Goal: Transaction & Acquisition: Purchase product/service

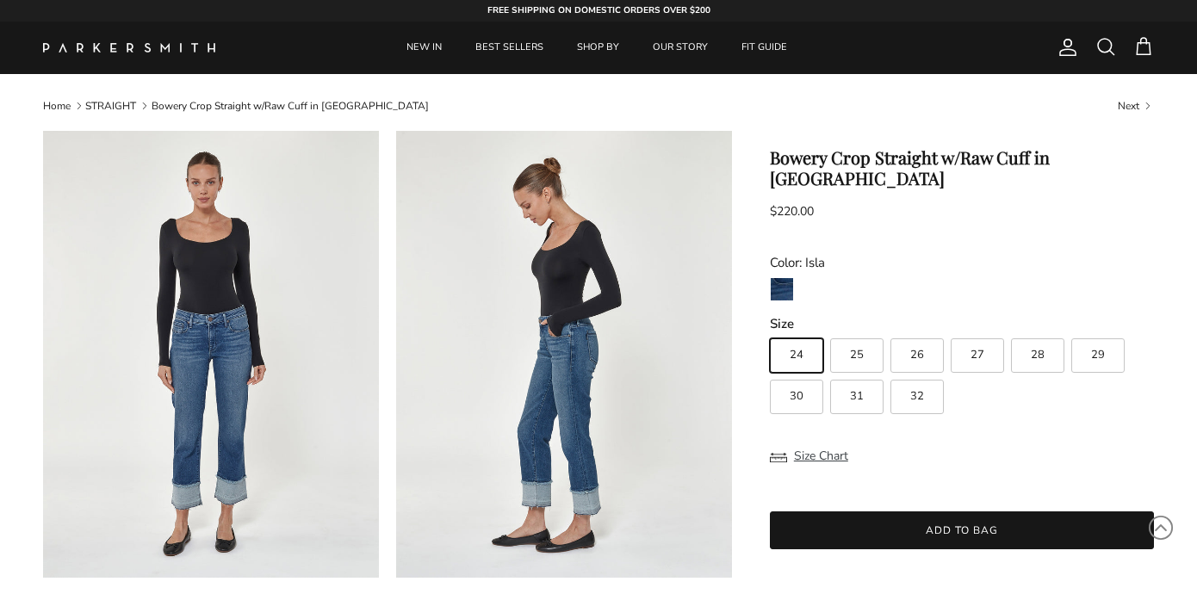
scroll to position [216, 0]
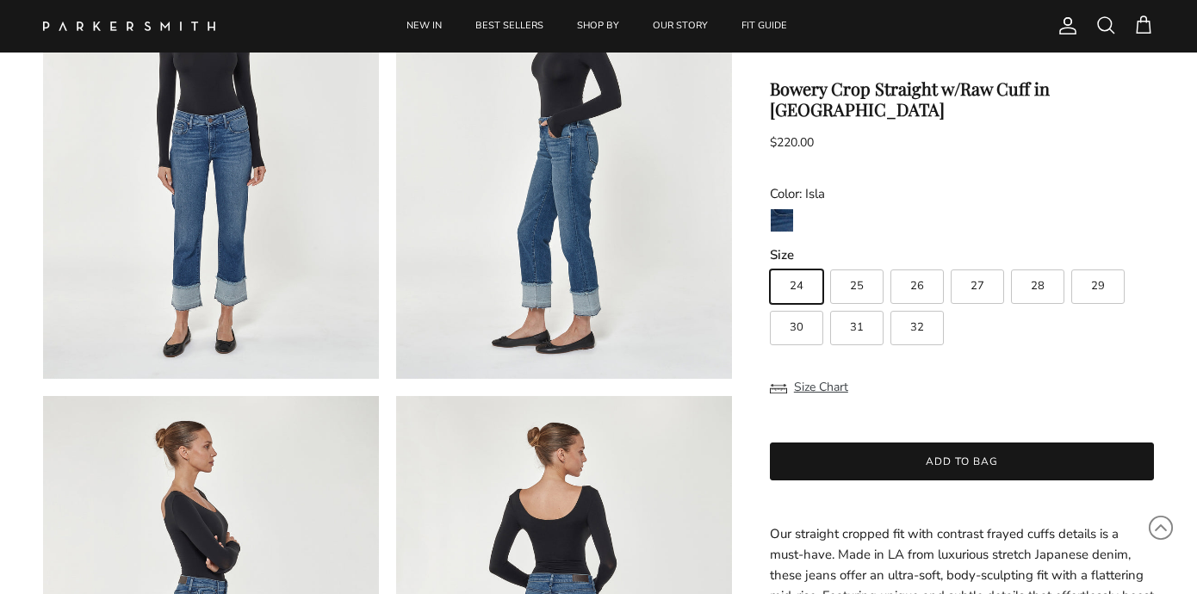
click at [994, 270] on label "27" at bounding box center [977, 287] width 53 height 34
click at [770, 262] on input "27" at bounding box center [769, 262] width 1 height 1
radio input "true"
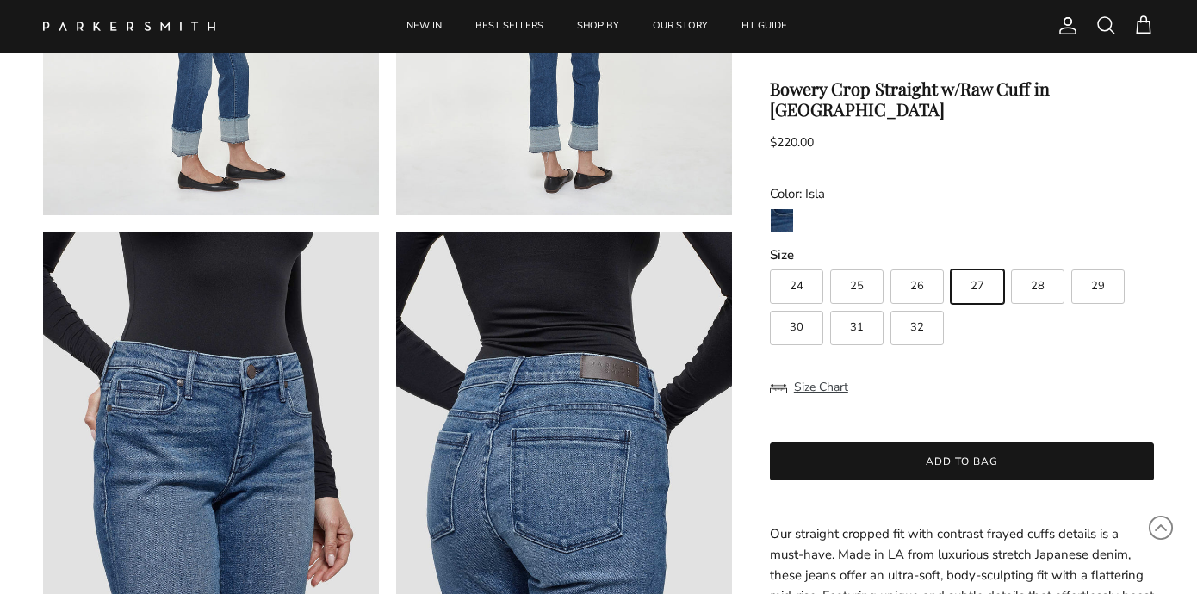
scroll to position [850, 0]
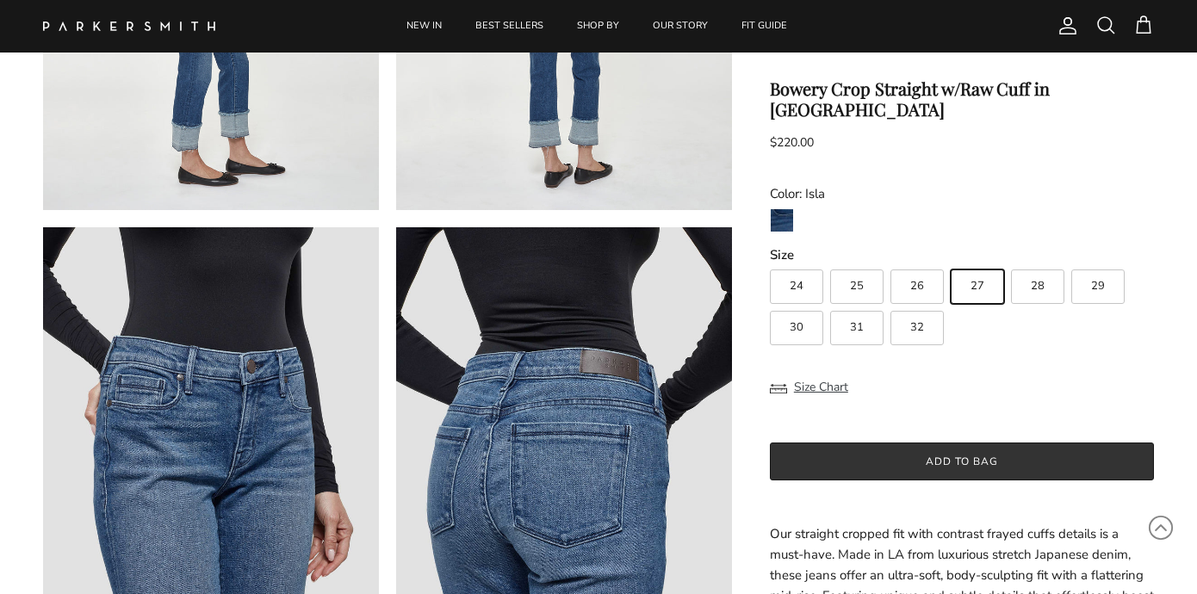
click at [830, 443] on button "Add to bag" at bounding box center [962, 462] width 384 height 38
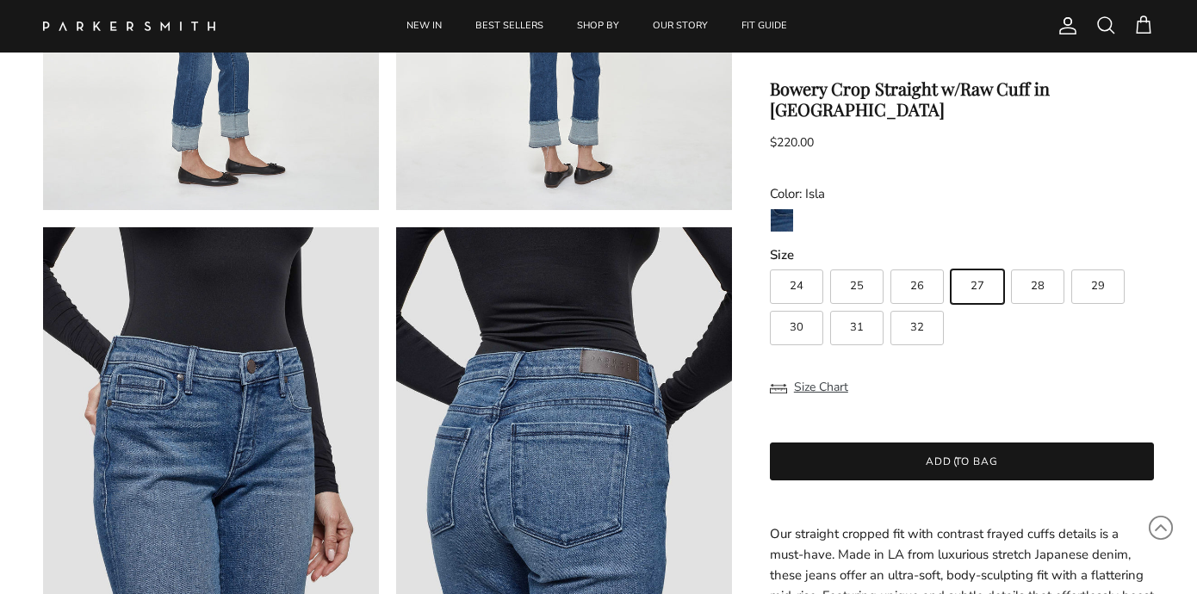
scroll to position [0, 0]
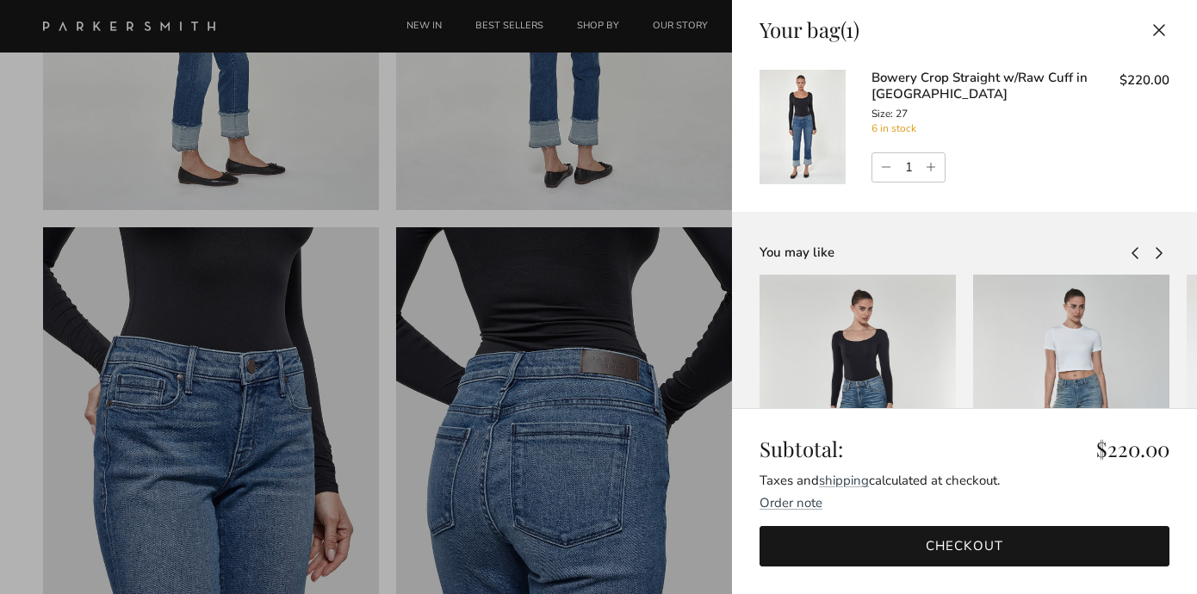
click at [1157, 30] on button "Close" at bounding box center [1159, 29] width 38 height 39
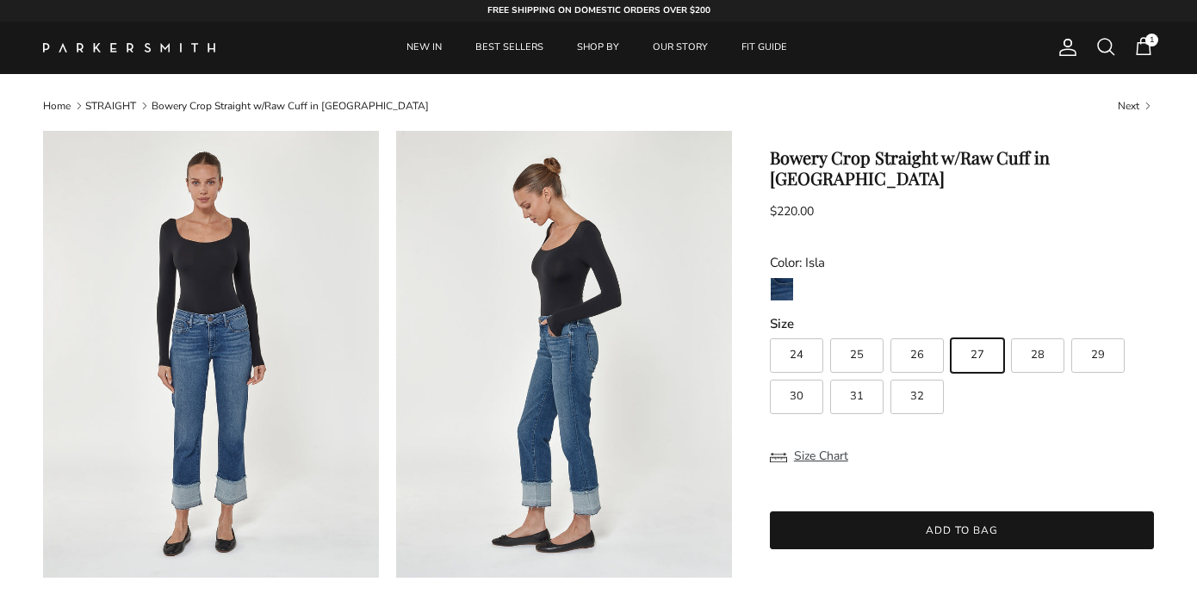
scroll to position [850, 0]
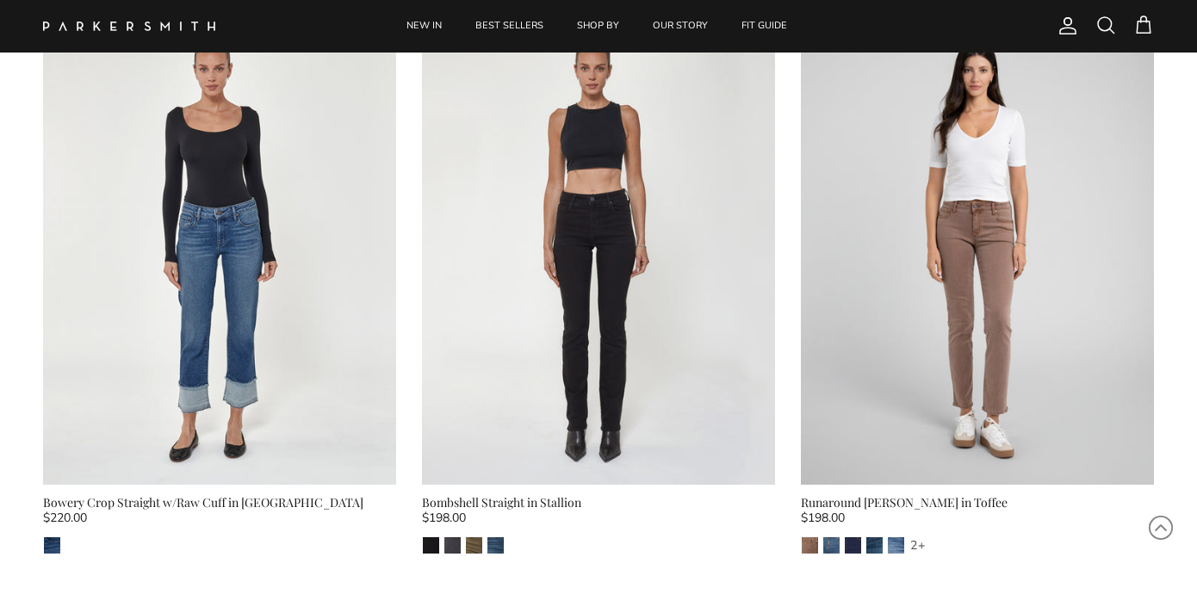
scroll to position [729, 0]
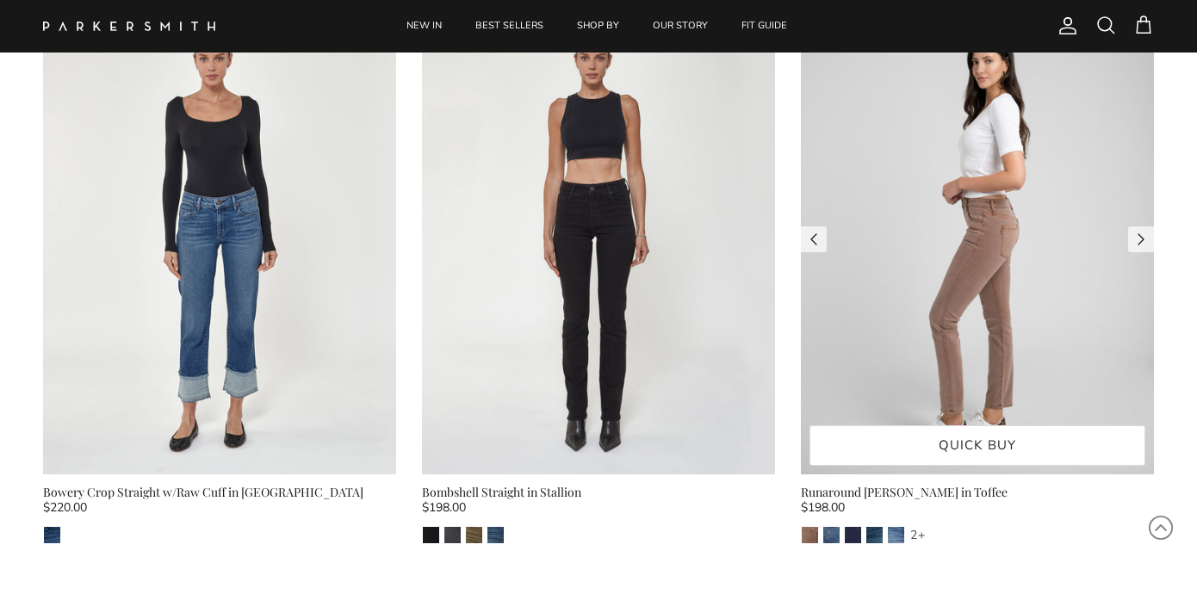
click at [939, 241] on img at bounding box center [977, 239] width 353 height 471
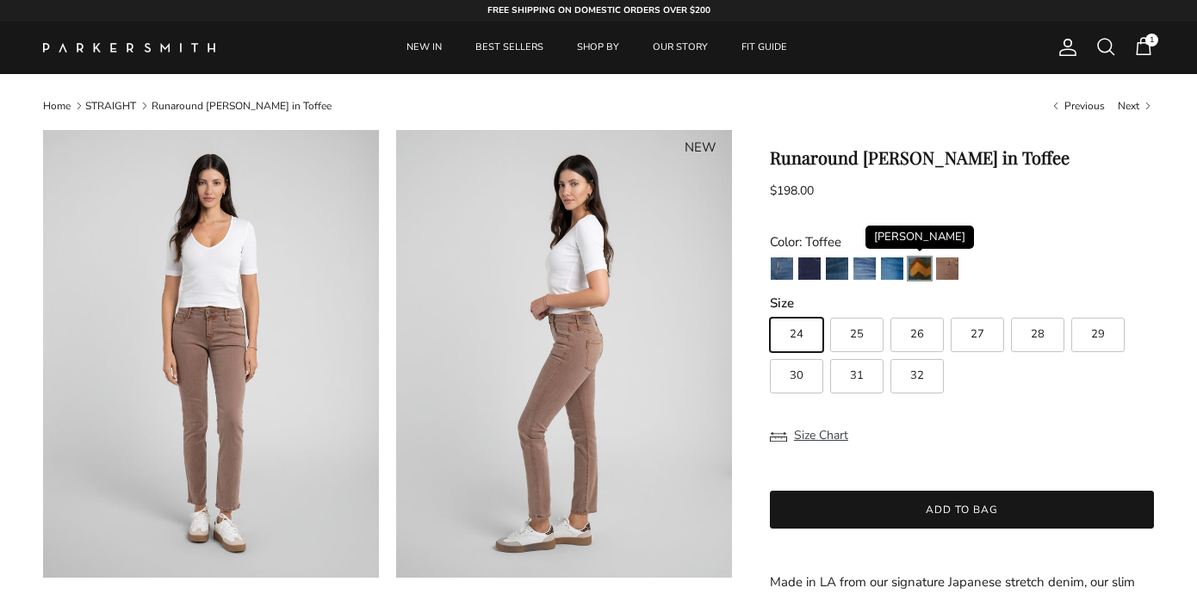
click at [923, 264] on img "Fairchild" at bounding box center [920, 269] width 22 height 22
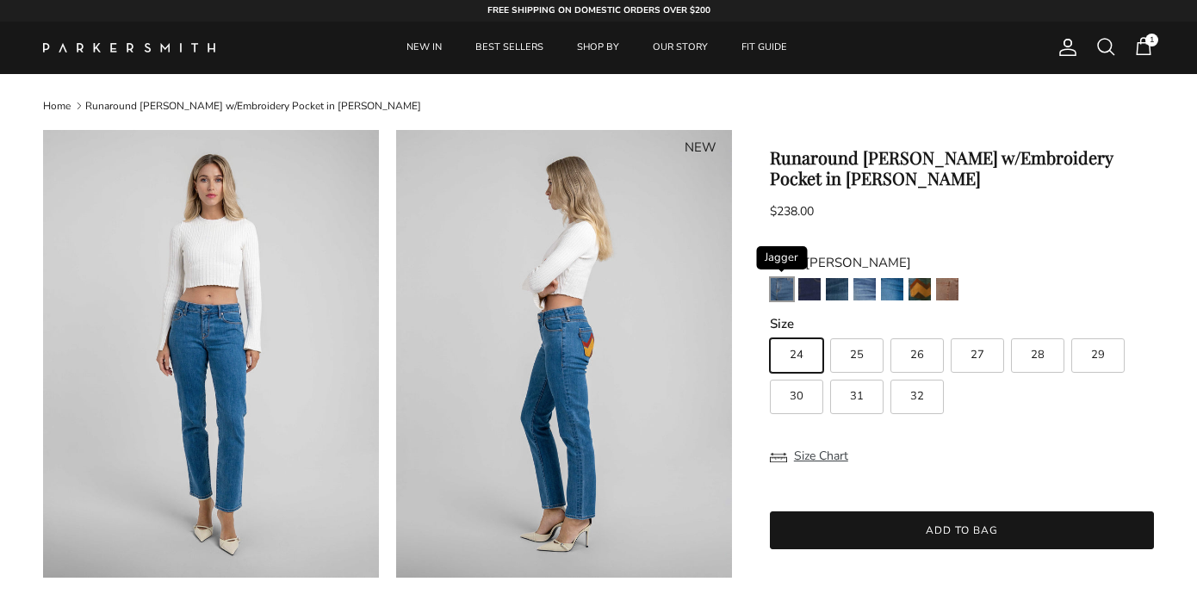
click at [773, 300] on div "Jagger" at bounding box center [782, 289] width 22 height 22
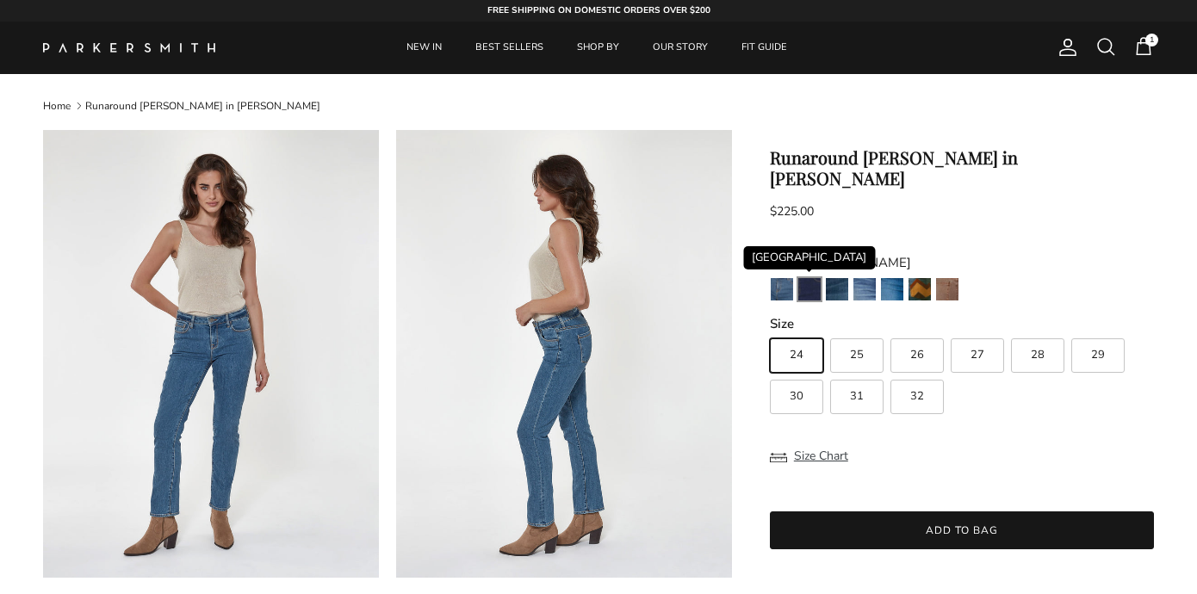
click at [806, 278] on img "Camden" at bounding box center [810, 289] width 22 height 22
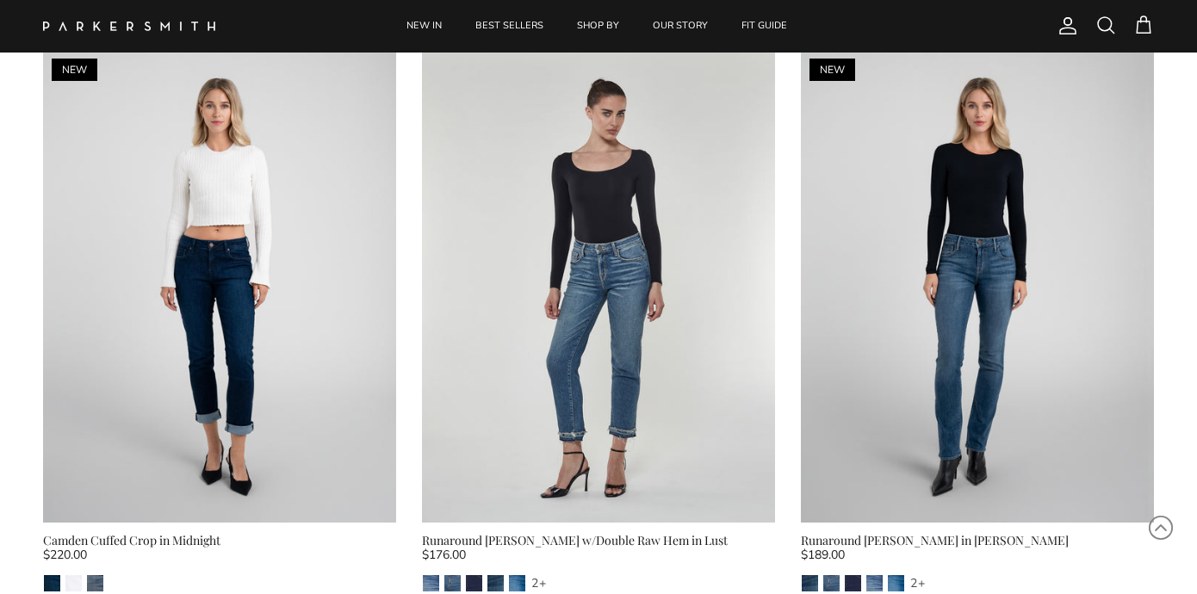
scroll to position [1880, 0]
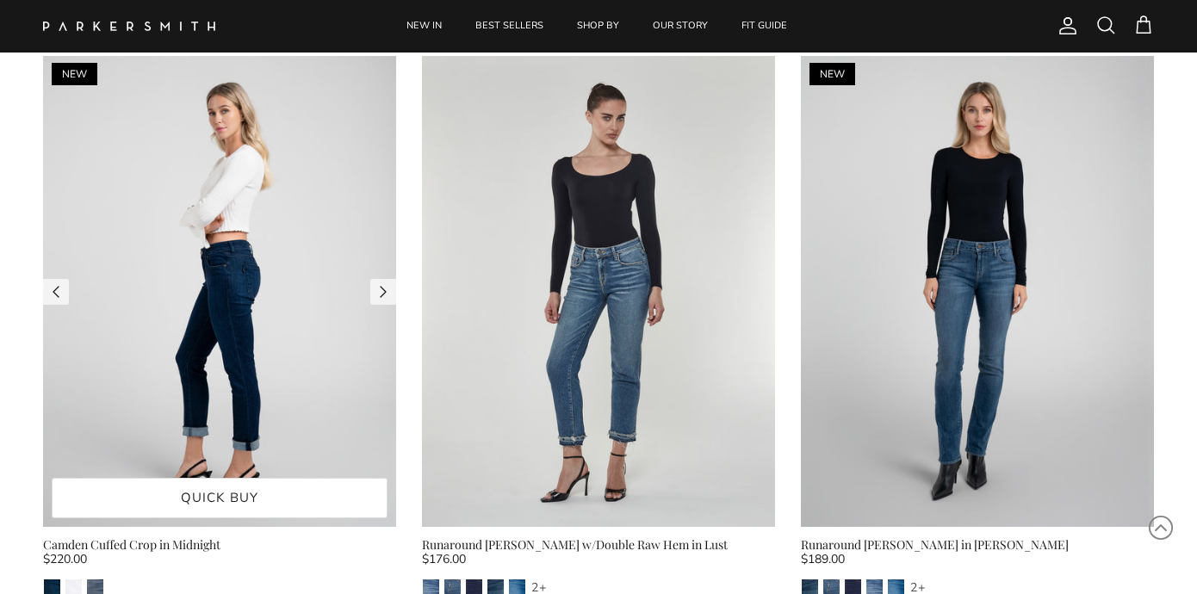
click at [293, 296] on img at bounding box center [219, 291] width 353 height 471
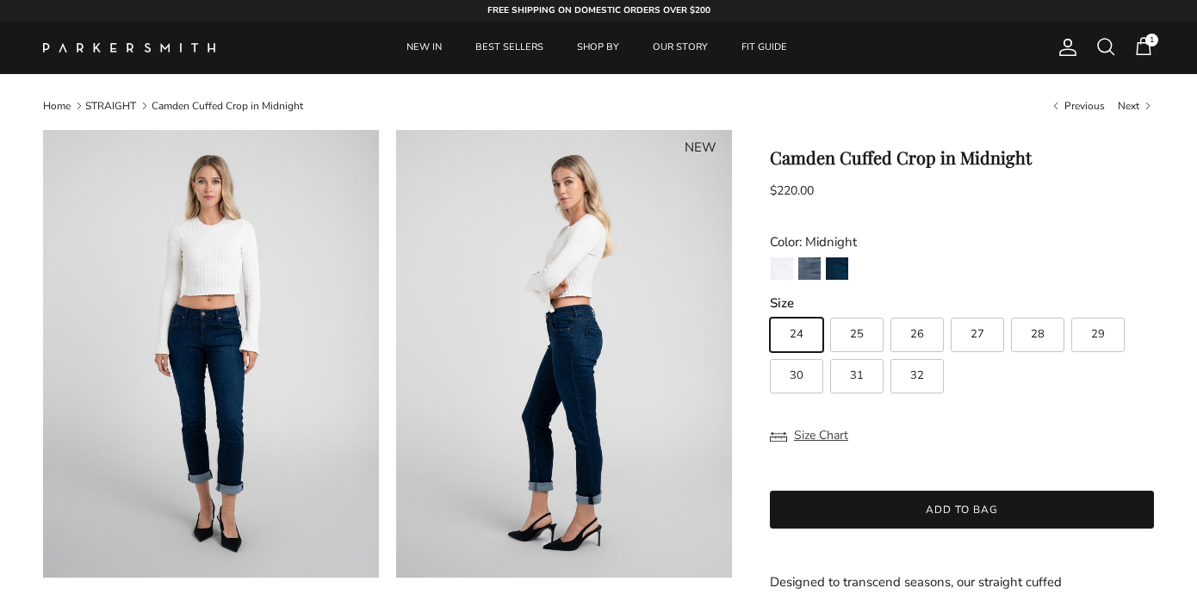
click at [968, 338] on label "27" at bounding box center [977, 335] width 53 height 34
click at [770, 311] on input "27" at bounding box center [769, 310] width 1 height 1
radio input "true"
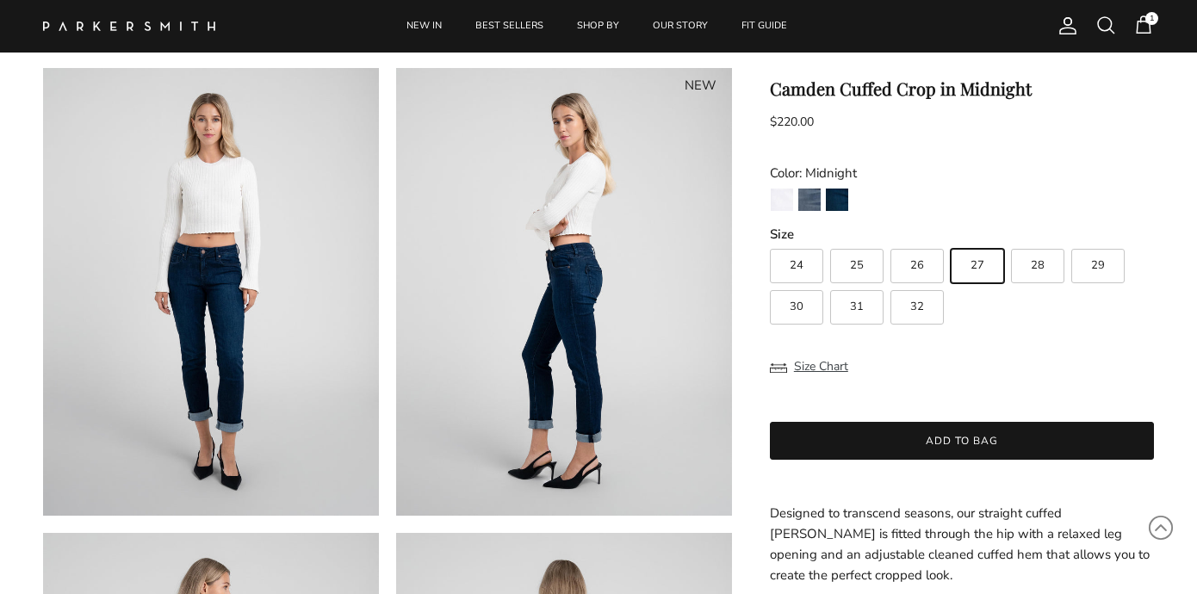
scroll to position [66, 0]
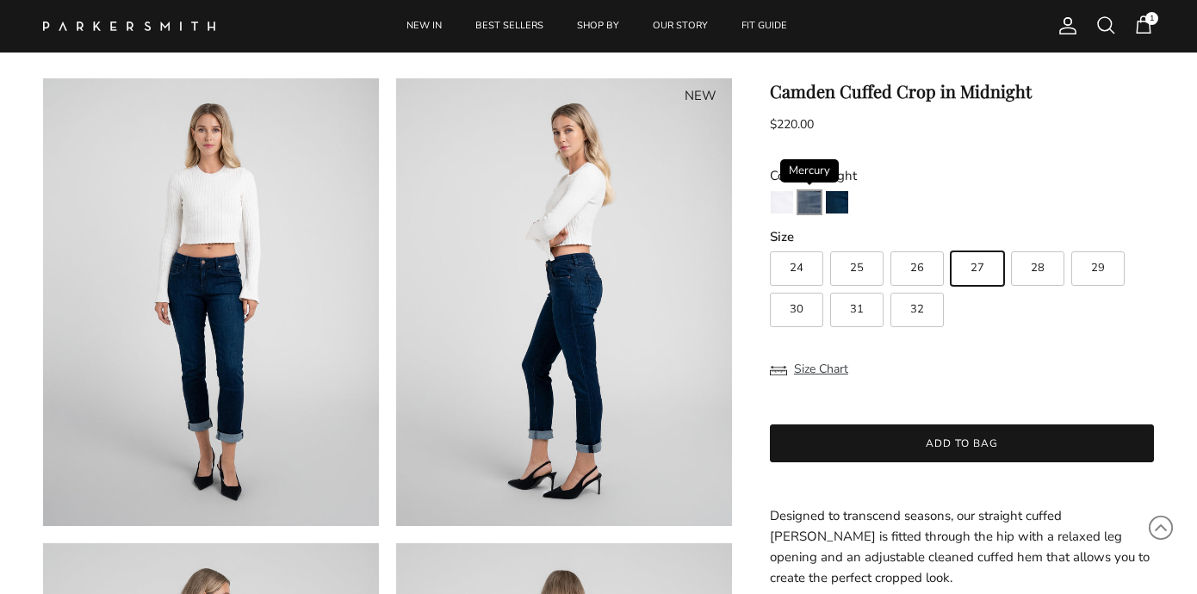
click at [813, 198] on img "Mercury" at bounding box center [810, 202] width 22 height 22
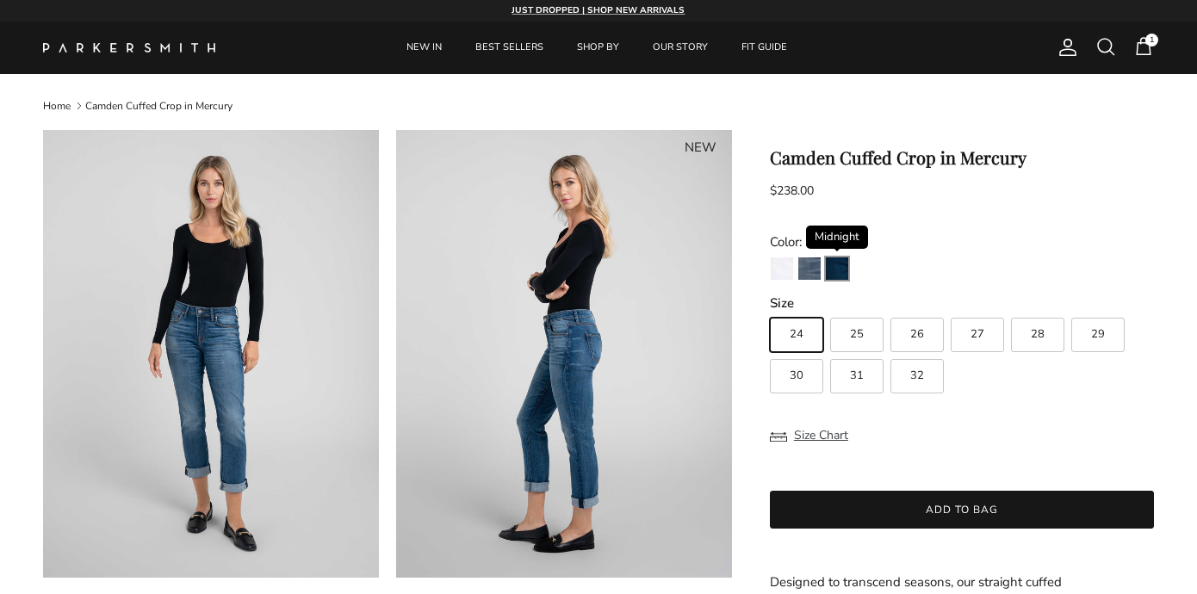
click at [846, 268] on img "Midnight" at bounding box center [837, 269] width 22 height 22
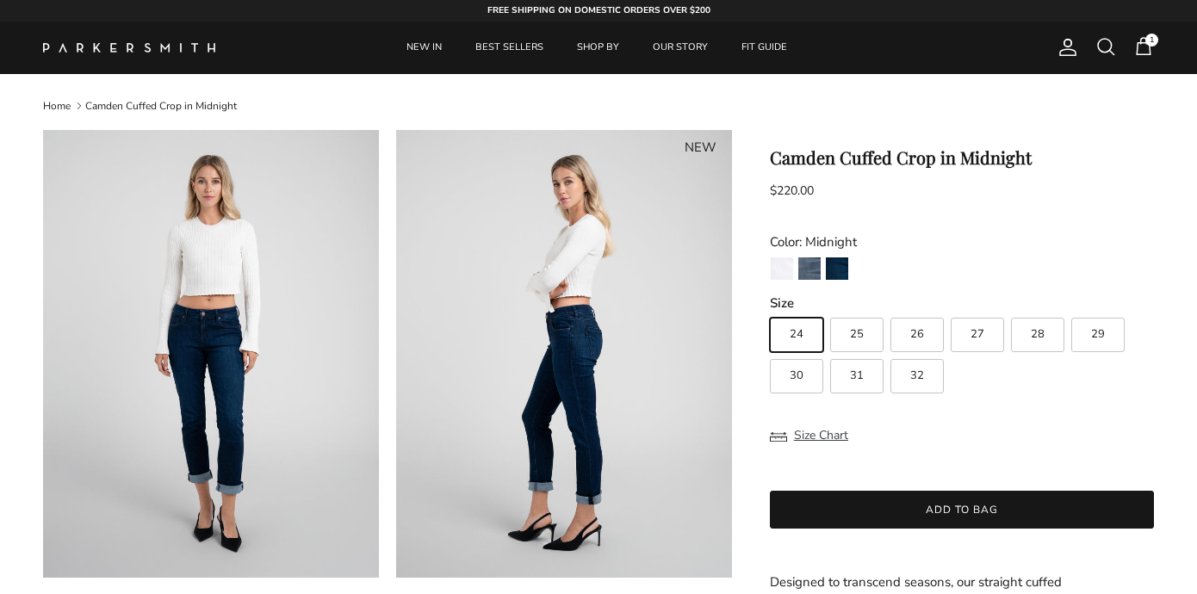
click at [965, 333] on label "27" at bounding box center [977, 335] width 53 height 34
click at [770, 311] on input "27" at bounding box center [769, 310] width 1 height 1
radio input "true"
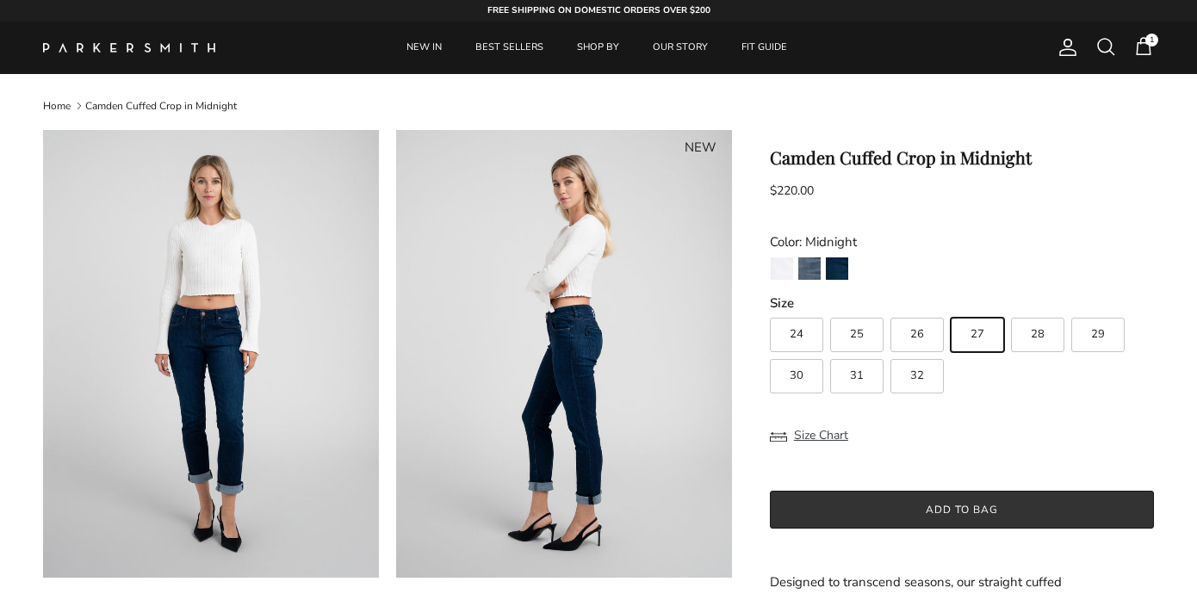
click at [991, 507] on button "Add to bag" at bounding box center [962, 510] width 384 height 38
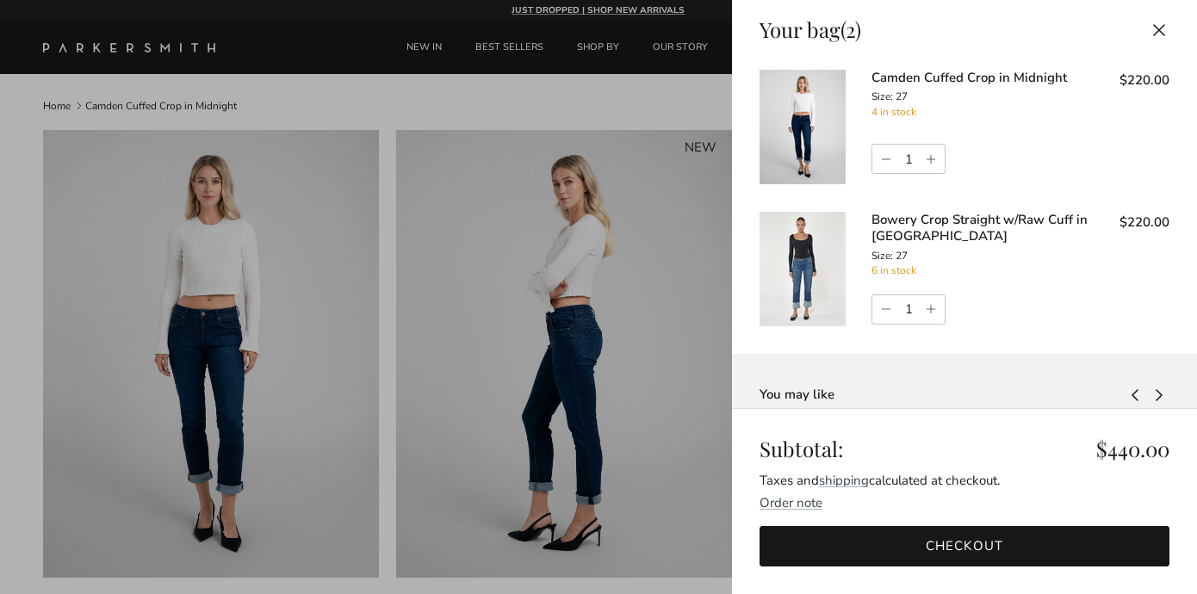
click at [1163, 30] on button "Close" at bounding box center [1159, 29] width 38 height 39
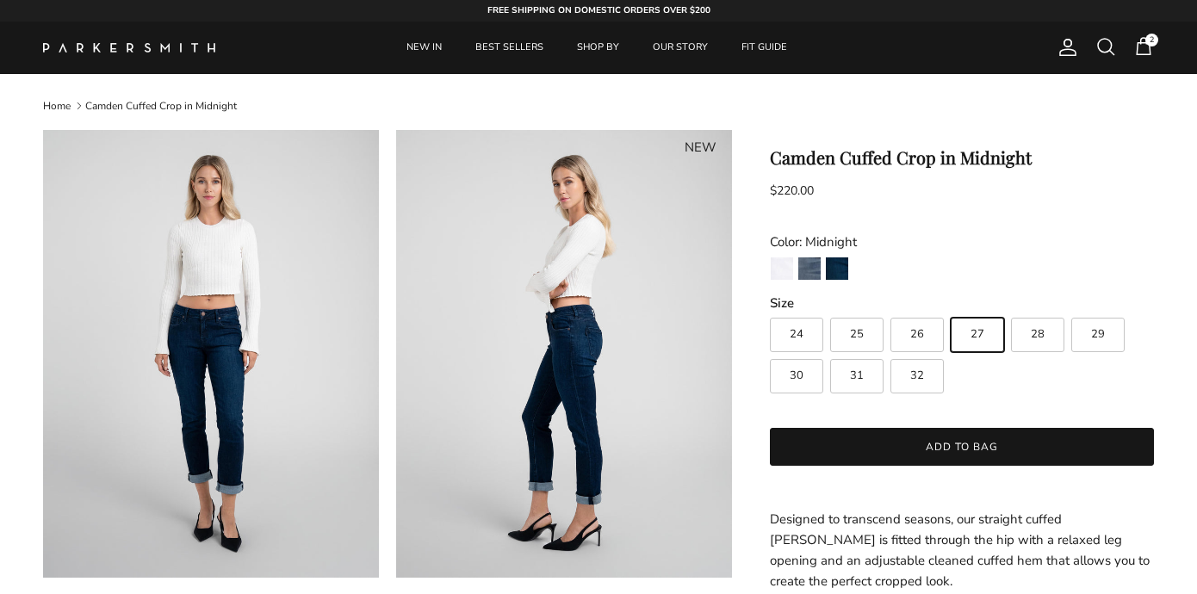
scroll to position [66, 0]
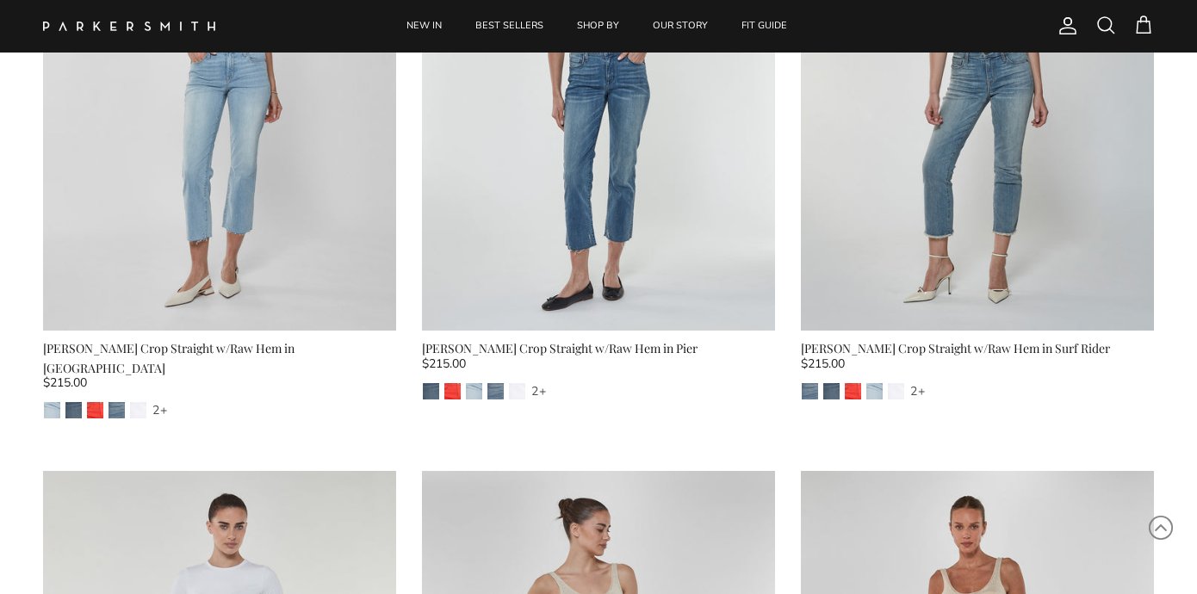
scroll to position [4948, 0]
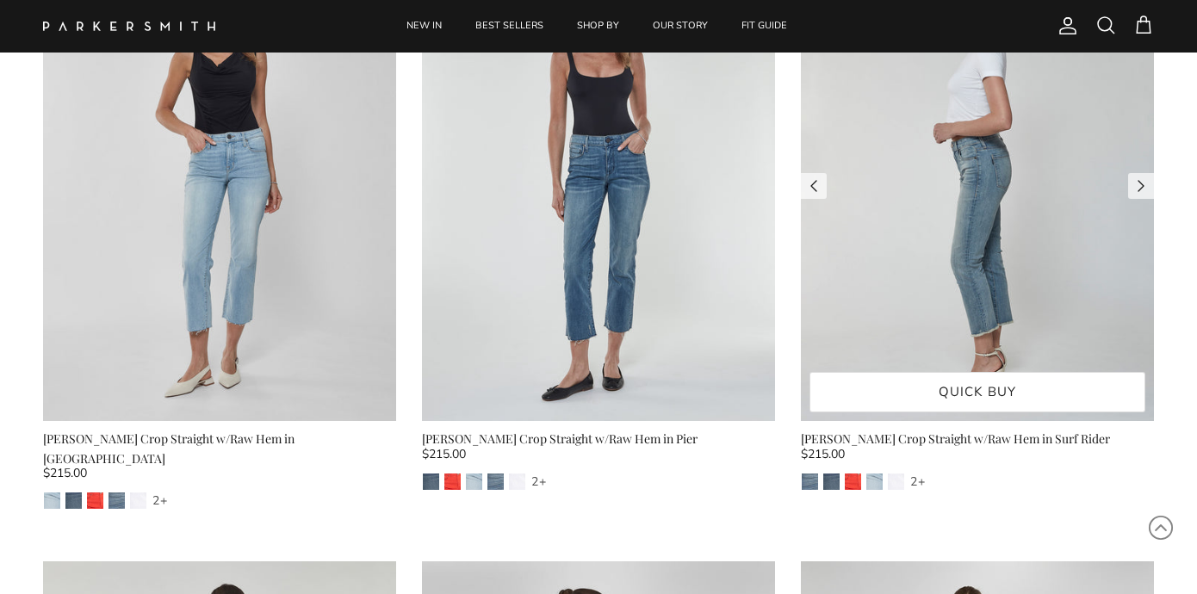
click at [1009, 225] on img at bounding box center [977, 185] width 353 height 471
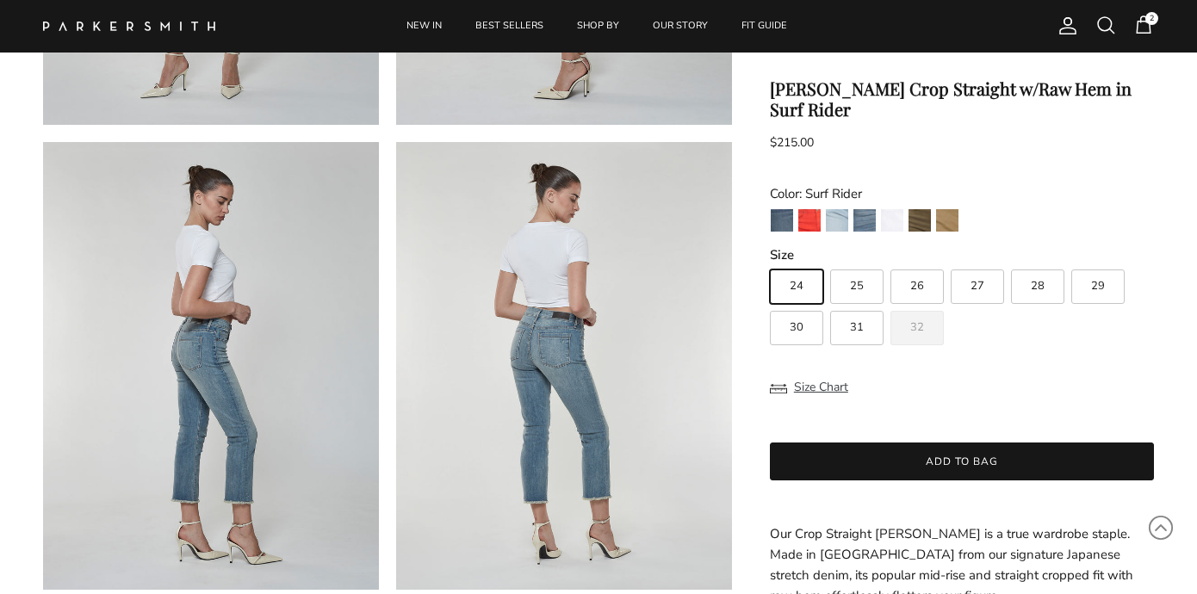
scroll to position [116, 0]
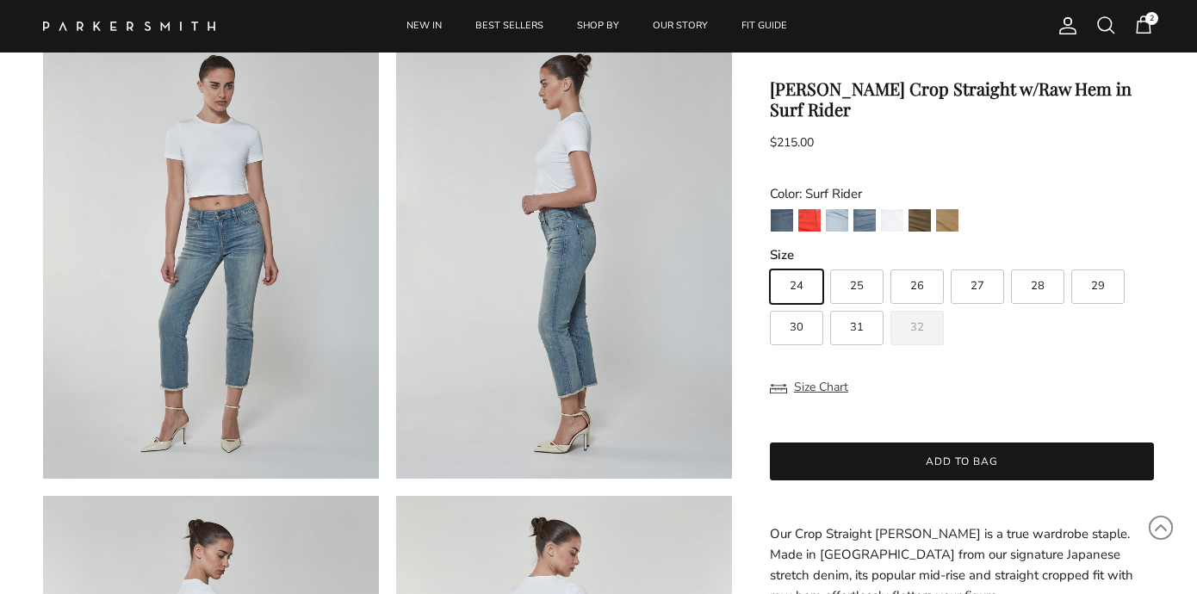
click at [977, 270] on label "27" at bounding box center [977, 287] width 53 height 34
click at [770, 262] on input "27" at bounding box center [769, 262] width 1 height 1
radio input "true"
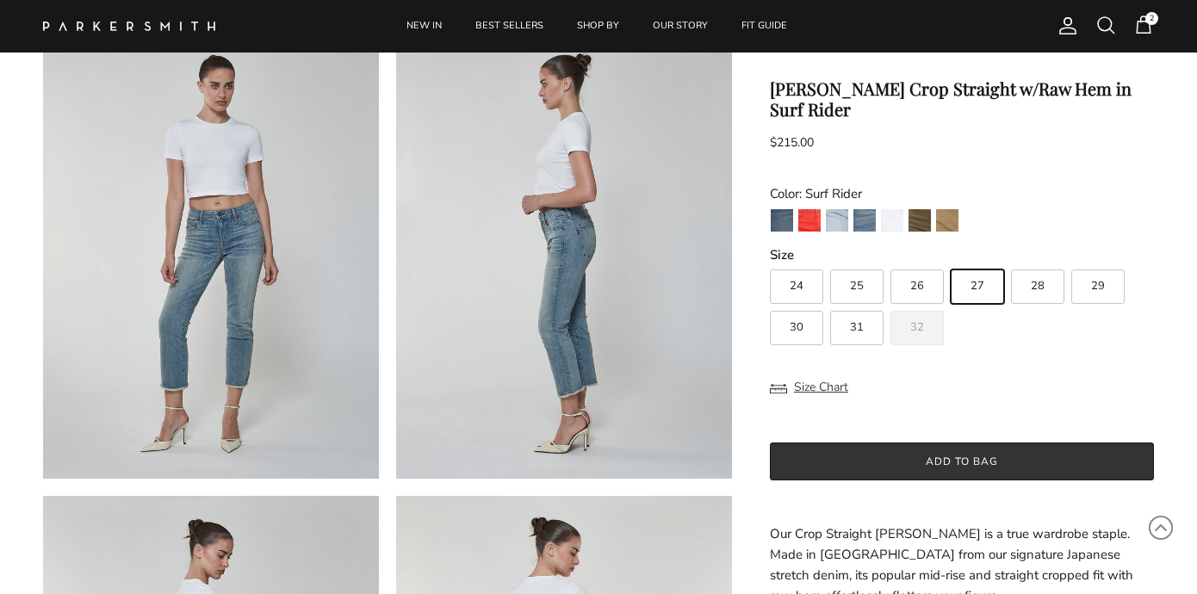
click at [879, 443] on button "Add to bag" at bounding box center [962, 462] width 384 height 38
